Goal: Transaction & Acquisition: Purchase product/service

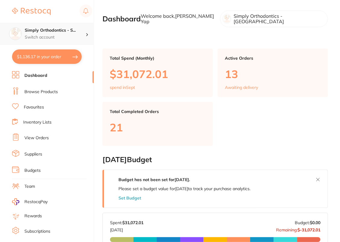
click at [62, 34] on p "Switch account" at bounding box center [55, 37] width 61 height 6
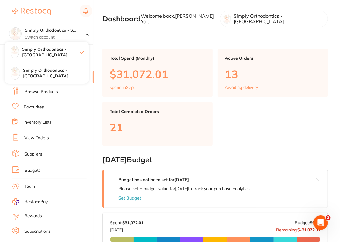
click at [46, 100] on ul "Dashboard Browse Products Favourites Inventory Lists View Orders Suppliers Budg…" at bounding box center [53, 175] width 82 height 208
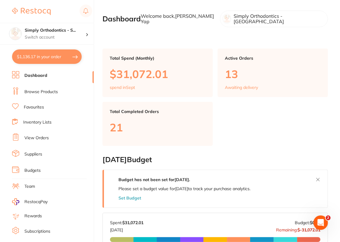
click at [50, 95] on li "Browse Products" at bounding box center [53, 91] width 82 height 9
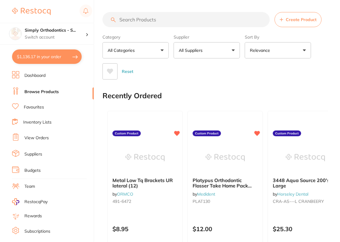
click at [193, 55] on button "All Suppliers" at bounding box center [207, 50] width 66 height 16
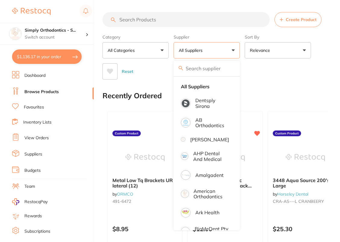
click at [216, 17] on input "search" at bounding box center [186, 19] width 167 height 15
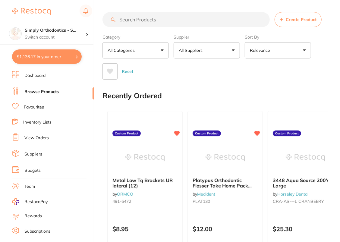
click at [219, 31] on section "Create Product Category All Categories All Categories 3D Printing anaesthetic a…" at bounding box center [216, 46] width 226 height 68
click at [181, 18] on input "search" at bounding box center [186, 19] width 167 height 15
paste input "AO-1904-H6"
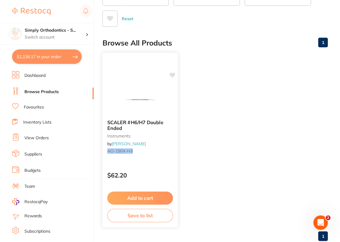
type input "AO-1904-H6"
click at [172, 75] on icon at bounding box center [173, 75] width 6 height 5
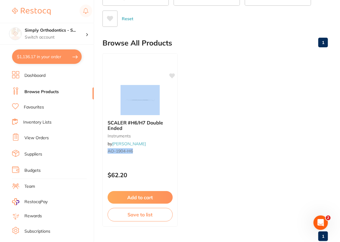
click at [273, 115] on ul "SCALER #H6/H7 Double Ended instruments by [PERSON_NAME] [PERSON_NAME]-1904-H6 $…" at bounding box center [216, 139] width 226 height 173
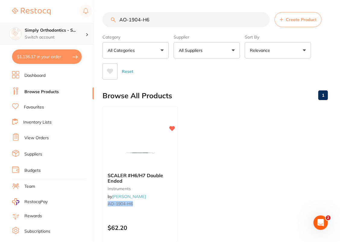
click at [82, 38] on p "Switch account" at bounding box center [55, 37] width 61 height 6
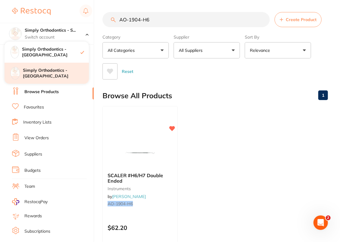
click at [63, 72] on h4 "Simply Orthodontics - [GEOGRAPHIC_DATA]" at bounding box center [56, 74] width 66 height 12
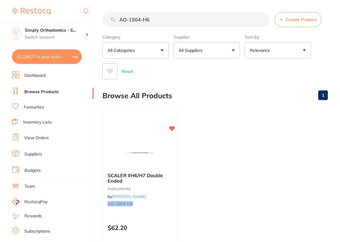
checkbox input "true"
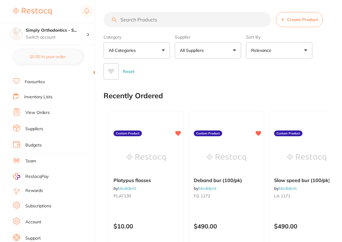
scroll to position [39, 0]
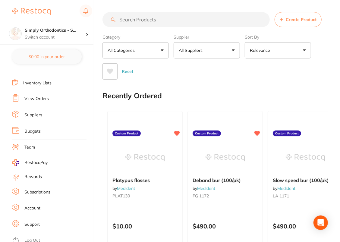
click at [30, 144] on link "Team" at bounding box center [29, 147] width 11 height 6
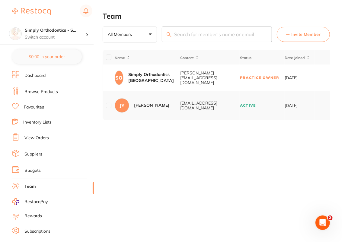
click at [47, 88] on li "Browse Products" at bounding box center [53, 91] width 82 height 9
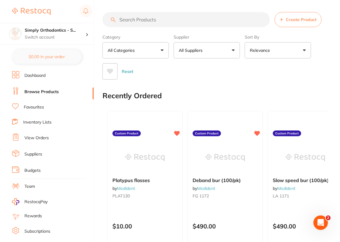
click at [154, 19] on input "search" at bounding box center [186, 19] width 167 height 15
paste input "AO-1904-H6"
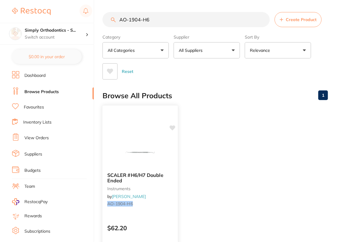
click at [171, 128] on icon at bounding box center [173, 127] width 6 height 5
click at [256, 108] on ul "SCALER #H6/H7 Double Ended instruments by [PERSON_NAME] [PERSON_NAME]-1904-H6 $…" at bounding box center [216, 192] width 226 height 173
click at [188, 20] on input "AO-1904-H6" at bounding box center [186, 19] width 167 height 15
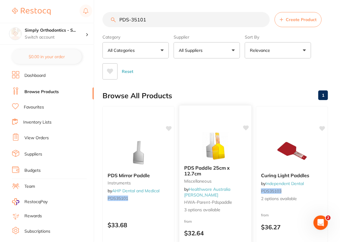
type input "PDS-35101"
click at [34, 139] on link "View Orders" at bounding box center [36, 138] width 24 height 6
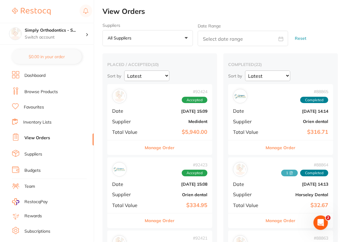
click at [38, 156] on li "Suppliers" at bounding box center [53, 154] width 82 height 9
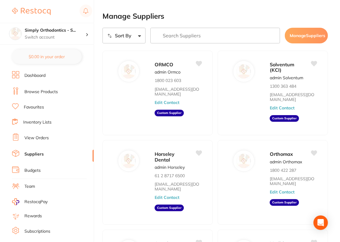
click at [217, 36] on input "search" at bounding box center [215, 36] width 130 height 16
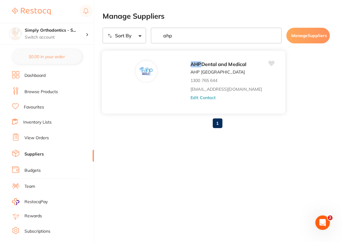
type input "ahp"
click at [212, 98] on button "Edit Contact" at bounding box center [202, 97] width 25 height 5
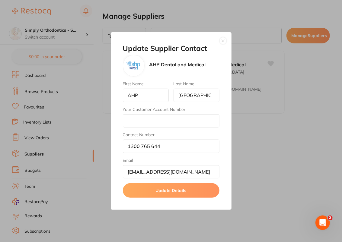
click at [223, 43] on button "button" at bounding box center [222, 40] width 7 height 7
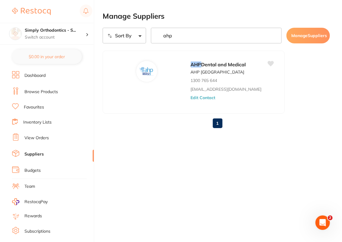
click at [40, 91] on link "Browse Products" at bounding box center [40, 92] width 33 height 6
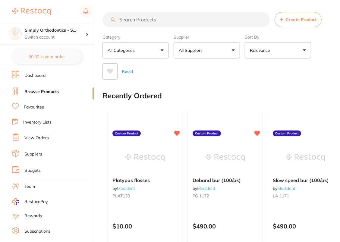
click at [168, 19] on input "search" at bounding box center [186, 19] width 167 height 15
paste input "AO-1904-H6"
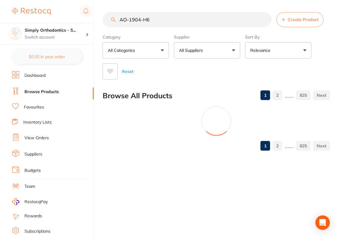
click at [168, 19] on input "AO-1904-H6" at bounding box center [187, 19] width 169 height 15
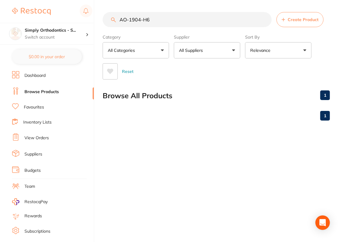
click at [168, 19] on input "AO-1904-H6" at bounding box center [187, 19] width 169 height 15
click at [168, 19] on input "AO-1904-H6" at bounding box center [186, 19] width 167 height 15
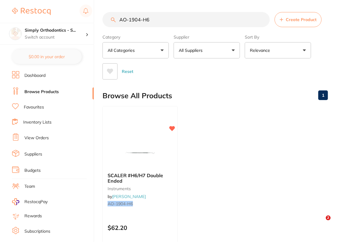
click at [168, 19] on input "AO-1904-H6" at bounding box center [186, 19] width 167 height 15
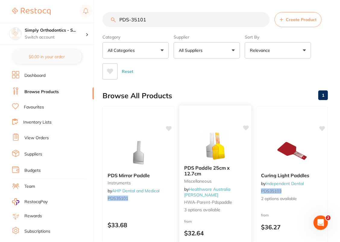
type input "PDS-35101"
click at [212, 153] on img at bounding box center [214, 145] width 39 height 30
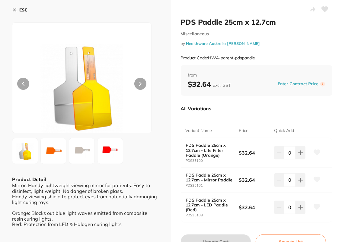
click at [22, 10] on b "ESC" at bounding box center [23, 9] width 8 height 5
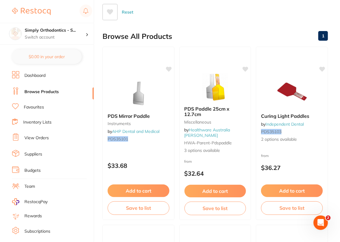
scroll to position [75, 0]
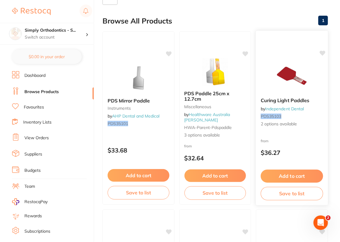
click at [303, 139] on div "from $36.27" at bounding box center [292, 148] width 72 height 22
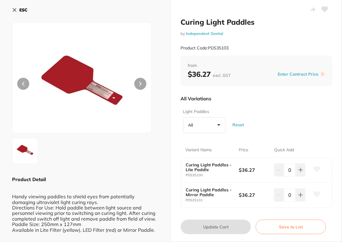
click at [18, 10] on button "ESC" at bounding box center [19, 10] width 15 height 10
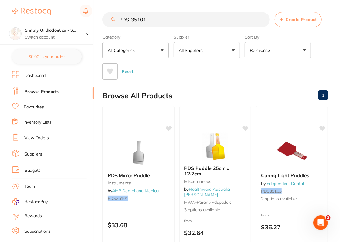
click at [35, 154] on link "Suppliers" at bounding box center [33, 154] width 18 height 6
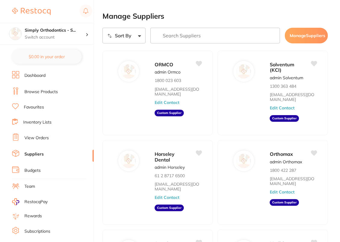
click at [207, 33] on input "search" at bounding box center [215, 36] width 130 height 16
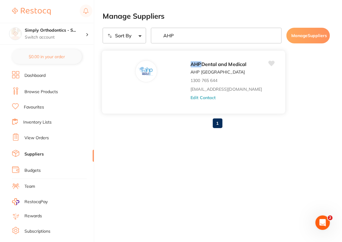
click at [204, 100] on button "Edit Contact" at bounding box center [202, 97] width 25 height 5
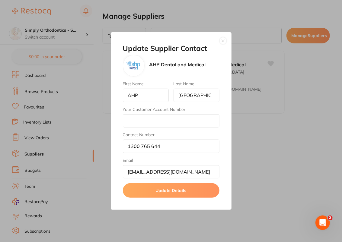
click at [223, 42] on button "button" at bounding box center [222, 40] width 7 height 7
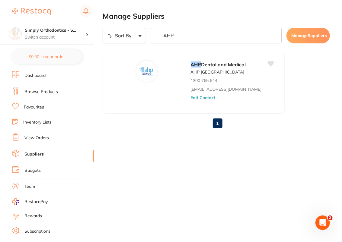
click at [194, 40] on input "AHP" at bounding box center [216, 36] width 131 height 16
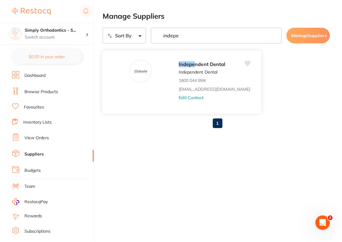
click at [188, 100] on button "Edit Contact" at bounding box center [191, 97] width 25 height 5
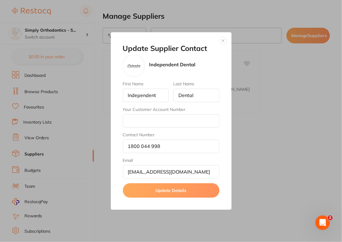
click at [220, 39] on button "button" at bounding box center [222, 40] width 7 height 7
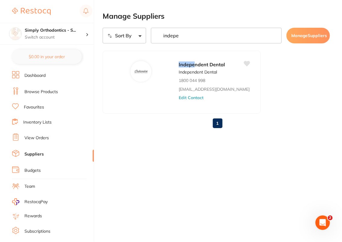
click at [196, 40] on input "indepe" at bounding box center [216, 36] width 131 height 16
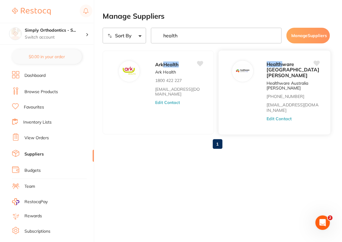
type input "health"
click at [285, 121] on button "Edit Contact" at bounding box center [278, 118] width 25 height 5
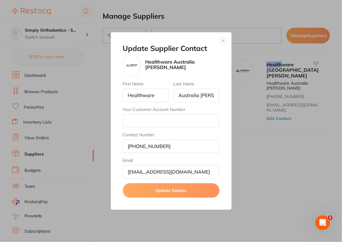
click at [224, 43] on button "button" at bounding box center [222, 40] width 7 height 7
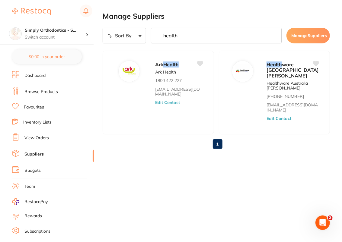
click at [46, 89] on link "Browse Products" at bounding box center [40, 92] width 33 height 6
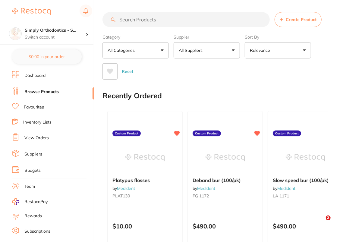
click at [174, 21] on input "search" at bounding box center [186, 19] width 167 height 15
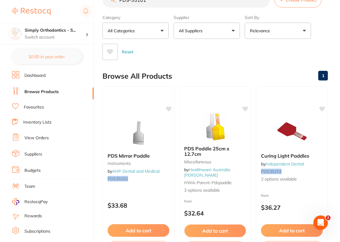
scroll to position [29, 0]
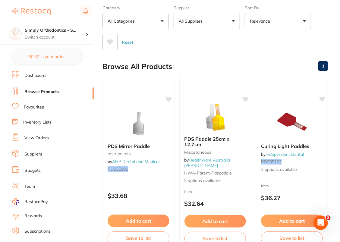
type input "PDS-35101"
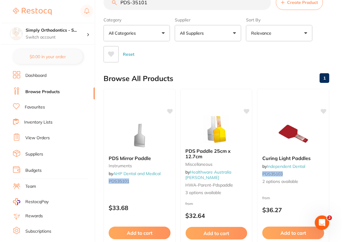
scroll to position [0, 0]
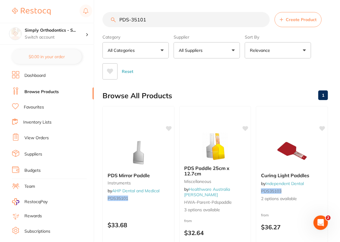
click at [160, 23] on input "PDS-35101" at bounding box center [186, 19] width 167 height 15
click at [170, 127] on icon at bounding box center [169, 127] width 6 height 5
click at [246, 127] on icon at bounding box center [246, 127] width 6 height 5
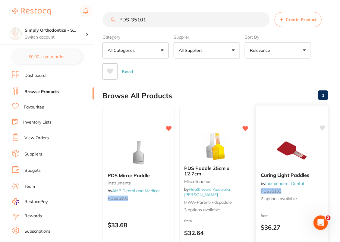
click at [280, 138] on img at bounding box center [291, 152] width 39 height 30
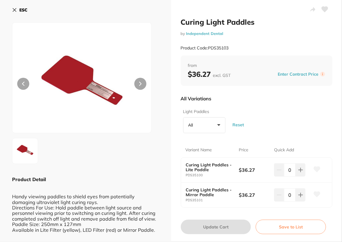
click at [25, 10] on b "ESC" at bounding box center [23, 9] width 8 height 5
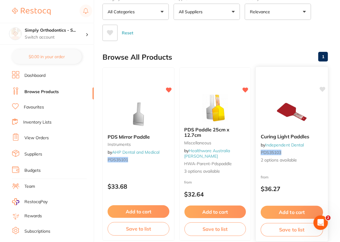
scroll to position [39, 0]
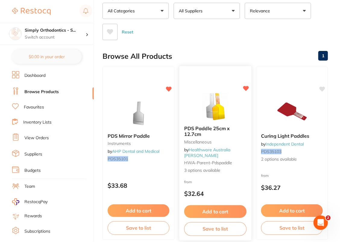
click at [220, 111] on img at bounding box center [214, 105] width 39 height 30
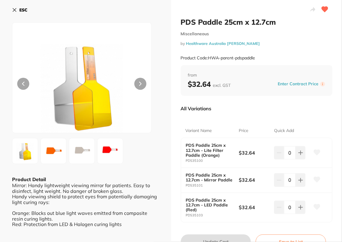
click at [27, 10] on b "ESC" at bounding box center [23, 9] width 8 height 5
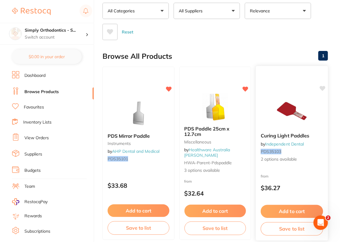
click at [306, 154] on div "Curing Light Paddles by Independent Dental PDS35103 2 options available" at bounding box center [292, 147] width 72 height 39
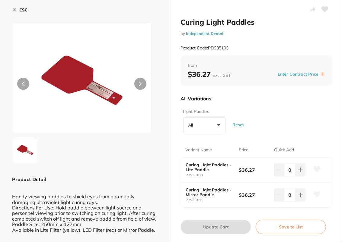
click at [19, 10] on b "ESC" at bounding box center [23, 9] width 8 height 5
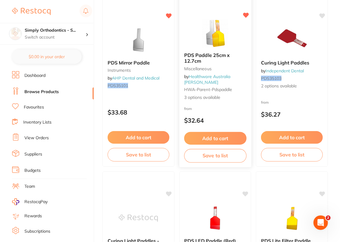
scroll to position [130, 0]
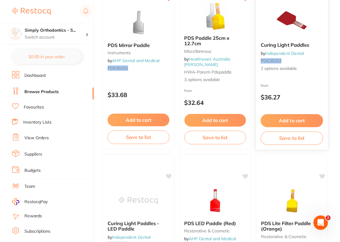
click at [315, 94] on p "$36.27" at bounding box center [292, 97] width 62 height 7
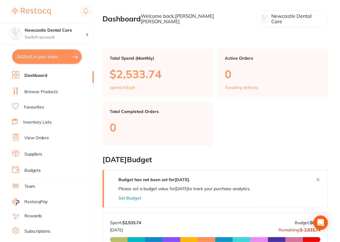
click at [36, 152] on link "Suppliers" at bounding box center [33, 154] width 18 height 6
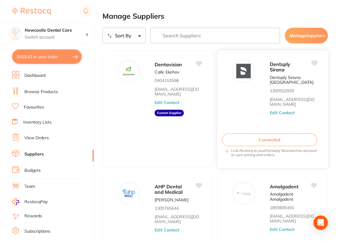
click at [289, 115] on button "Edit Contact" at bounding box center [282, 112] width 25 height 5
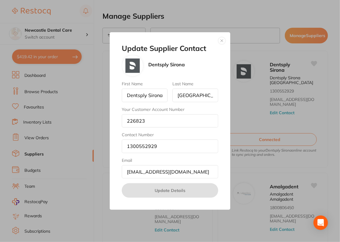
click at [224, 41] on button "button" at bounding box center [221, 40] width 7 height 7
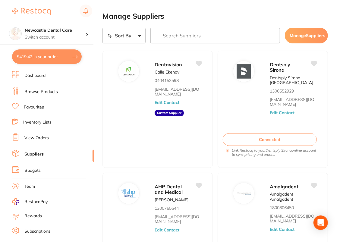
click at [61, 59] on button "$419.42 in your order" at bounding box center [47, 56] width 70 height 14
checkbox input "true"
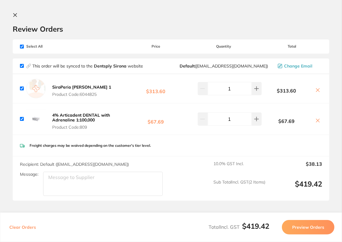
click at [16, 17] on icon at bounding box center [15, 15] width 5 height 5
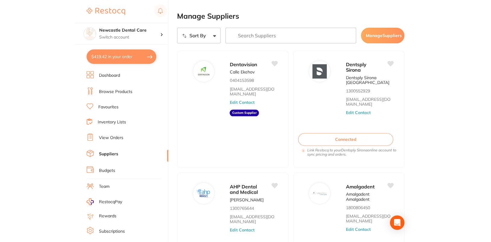
scroll to position [0, 0]
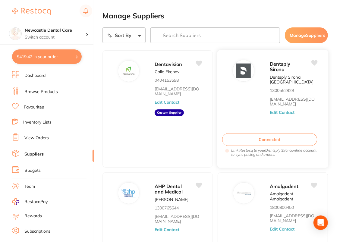
click at [281, 141] on button "Connected" at bounding box center [269, 139] width 95 height 13
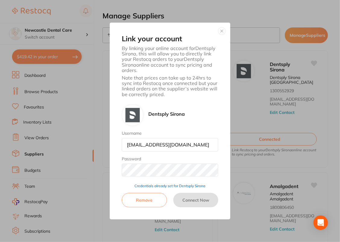
click at [148, 201] on button "Remove" at bounding box center [144, 200] width 45 height 14
click at [222, 29] on button "button" at bounding box center [221, 30] width 7 height 7
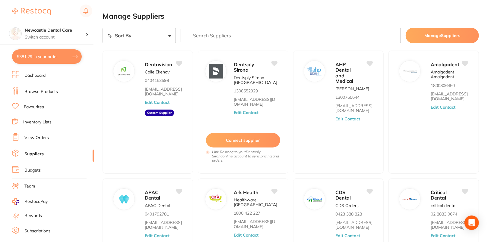
click at [53, 60] on button "$381.29 in your order" at bounding box center [47, 56] width 70 height 14
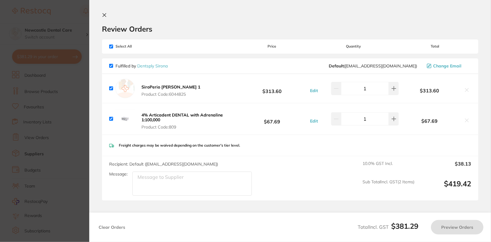
checkbox input "true"
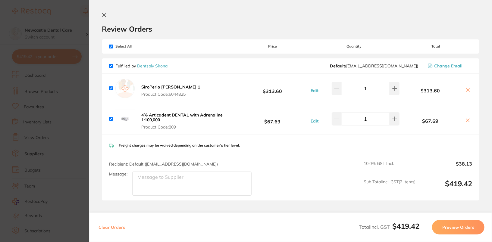
click at [105, 13] on icon at bounding box center [104, 15] width 5 height 5
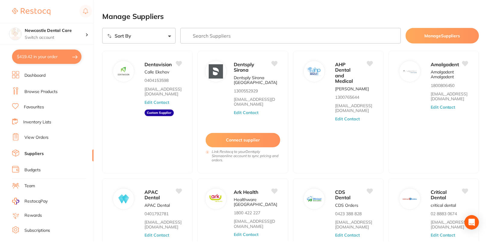
scroll to position [0, 0]
click at [257, 143] on button "Connect supplier" at bounding box center [243, 140] width 75 height 15
